Goal: Transaction & Acquisition: Purchase product/service

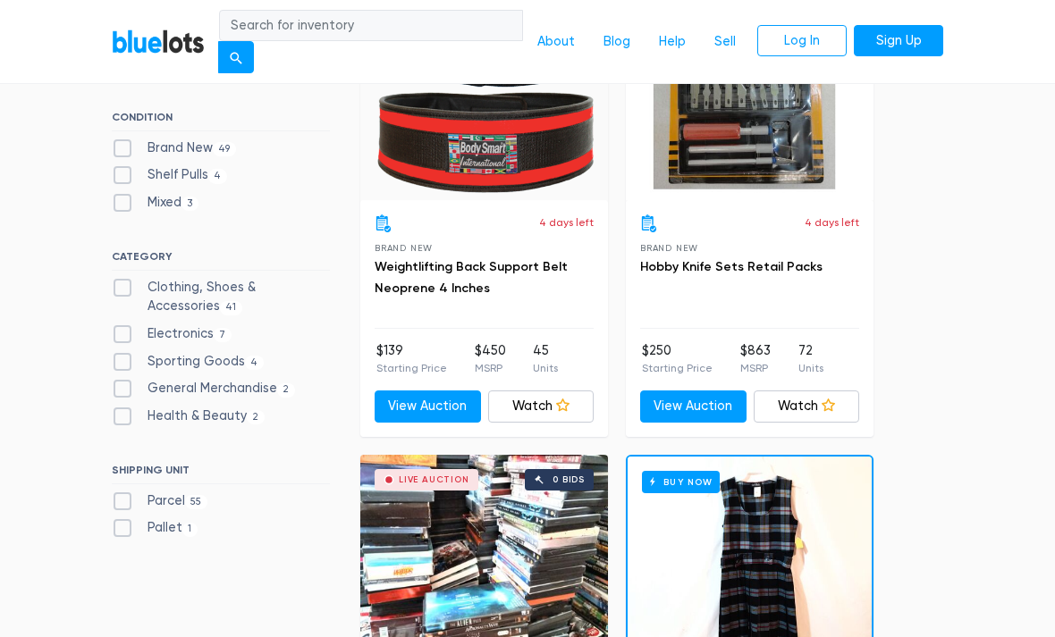
scroll to position [568, 0]
click at [127, 203] on label "Mixed 3" at bounding box center [155, 203] width 87 height 20
click at [123, 203] on input "Mixed 3" at bounding box center [118, 199] width 12 height 12
checkbox input "true"
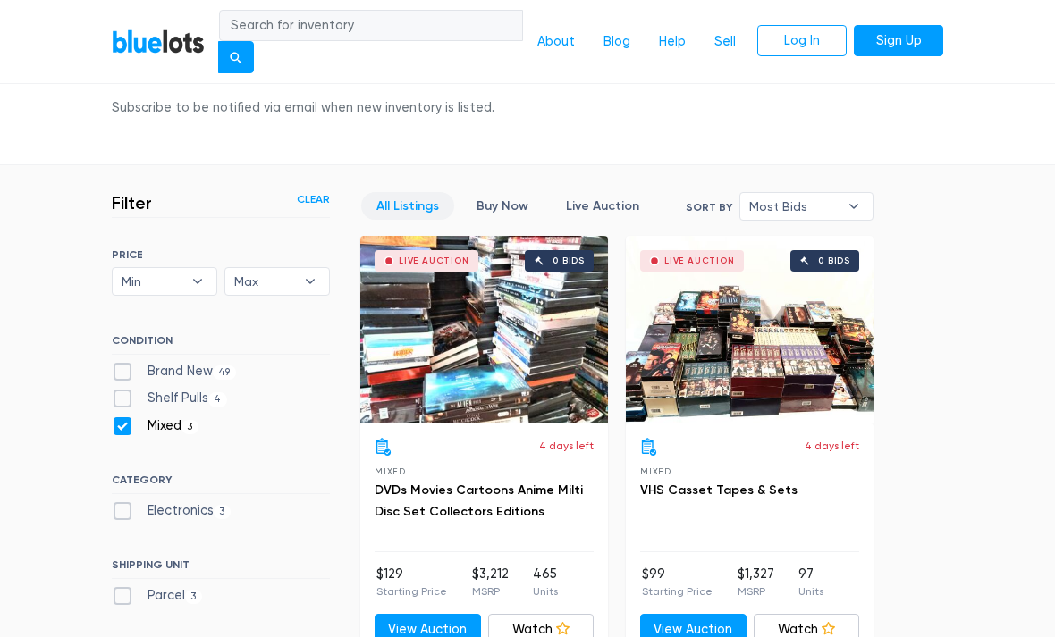
scroll to position [341, 0]
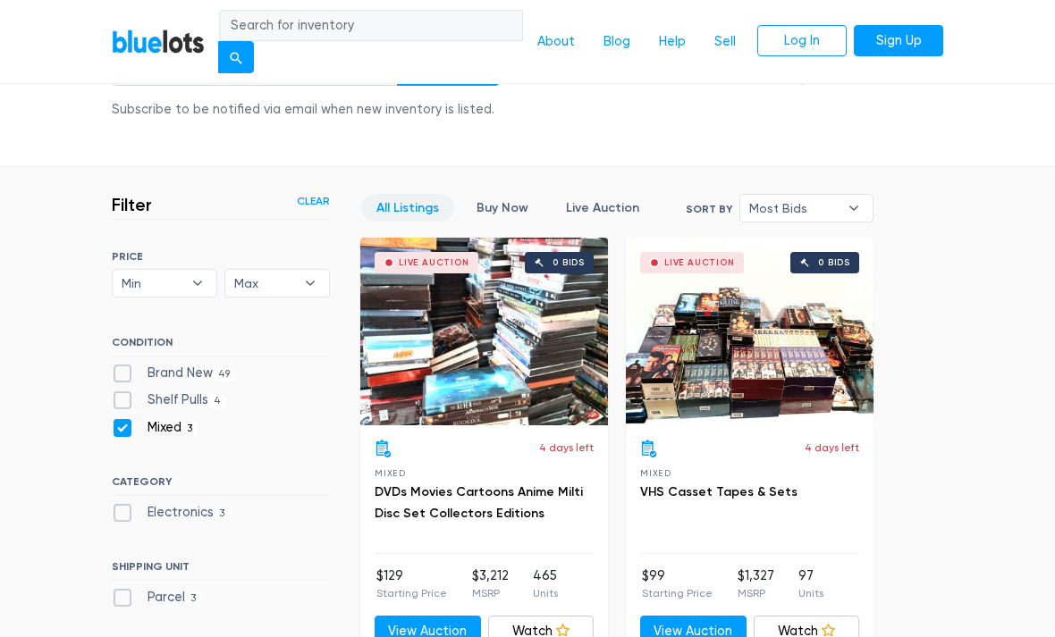
click at [124, 422] on label "Mixed 3" at bounding box center [155, 429] width 87 height 20
click at [123, 422] on input "Mixed 3" at bounding box center [118, 425] width 12 height 12
checkbox input "false"
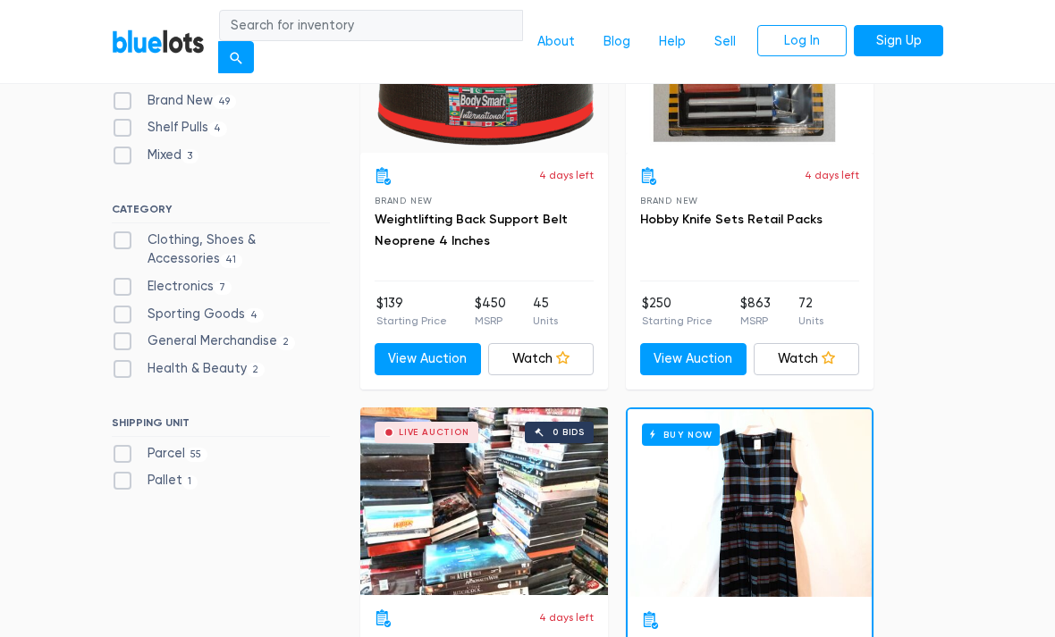
scroll to position [615, 0]
click at [170, 471] on label "Pallet 1" at bounding box center [155, 481] width 86 height 20
click at [123, 471] on input "Pallet 1" at bounding box center [118, 477] width 12 height 12
checkbox input "true"
